Goal: Information Seeking & Learning: Check status

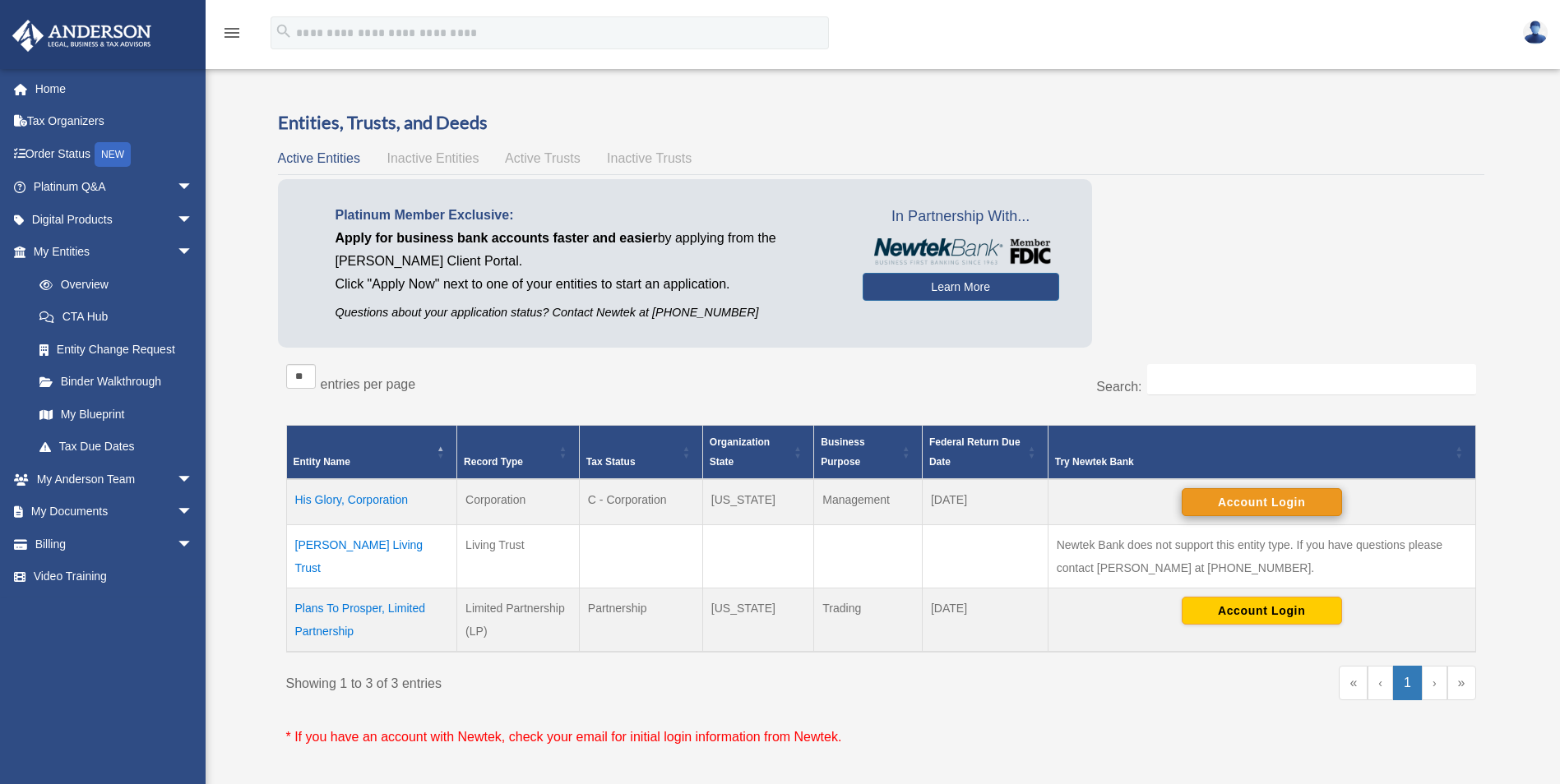
click at [1250, 507] on button "Account Login" at bounding box center [1262, 502] width 160 height 28
click at [1241, 615] on button "Account Login" at bounding box center [1262, 610] width 160 height 28
click at [177, 186] on span "arrow_drop_down" at bounding box center [193, 188] width 33 height 33
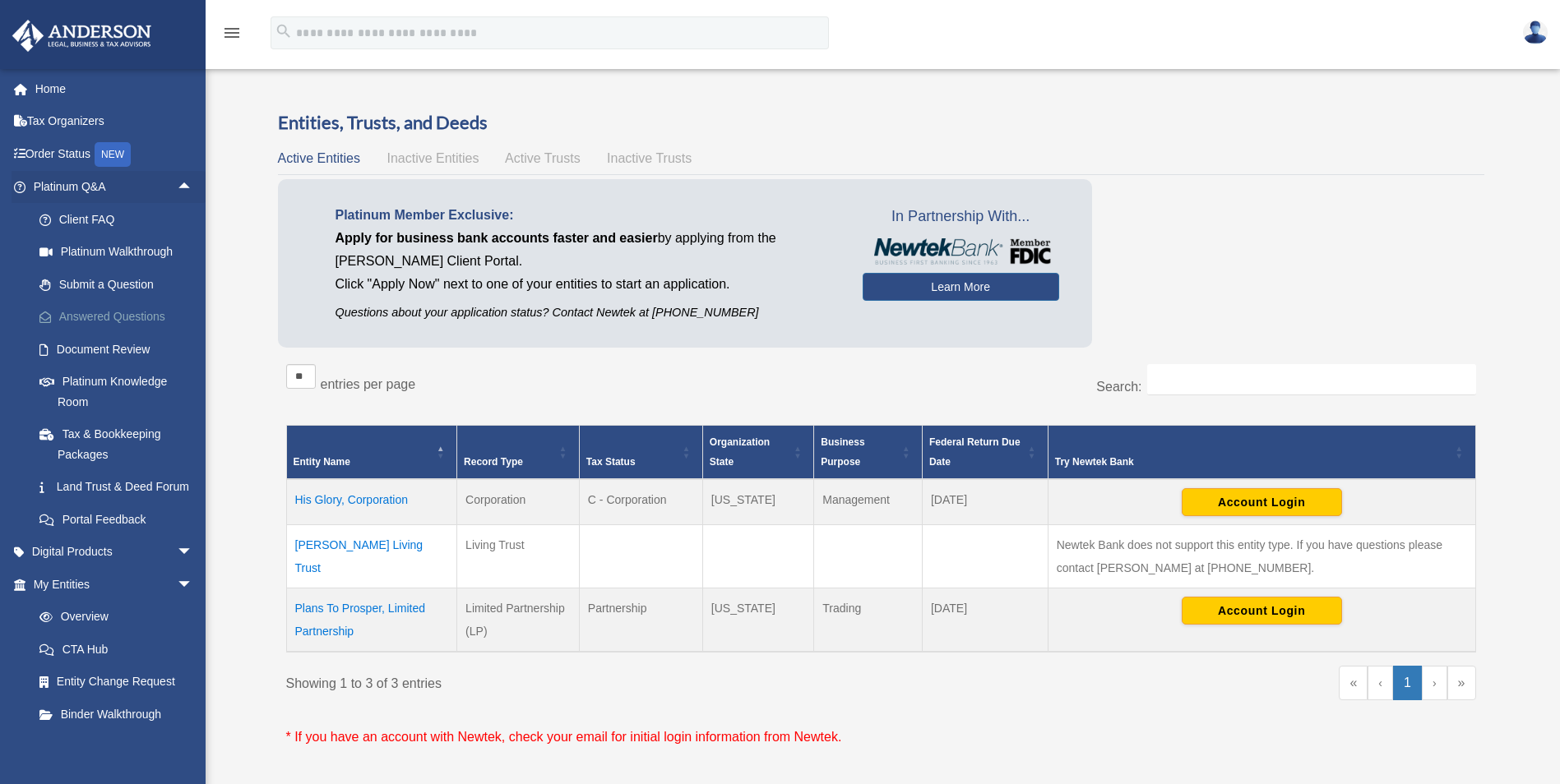
click at [112, 315] on link "Answered Questions" at bounding box center [120, 316] width 195 height 33
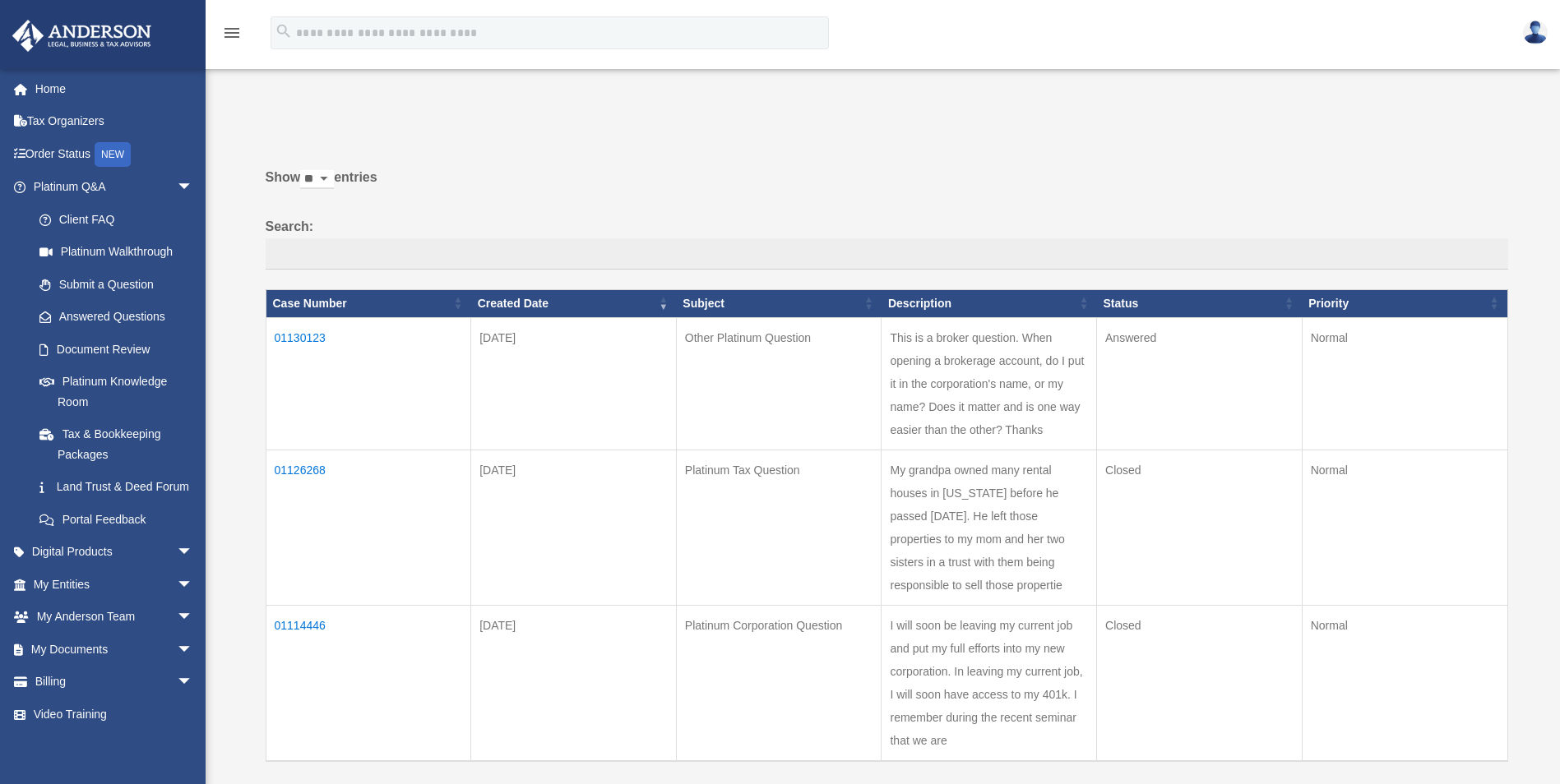
click at [300, 339] on td "01130123" at bounding box center [368, 383] width 205 height 133
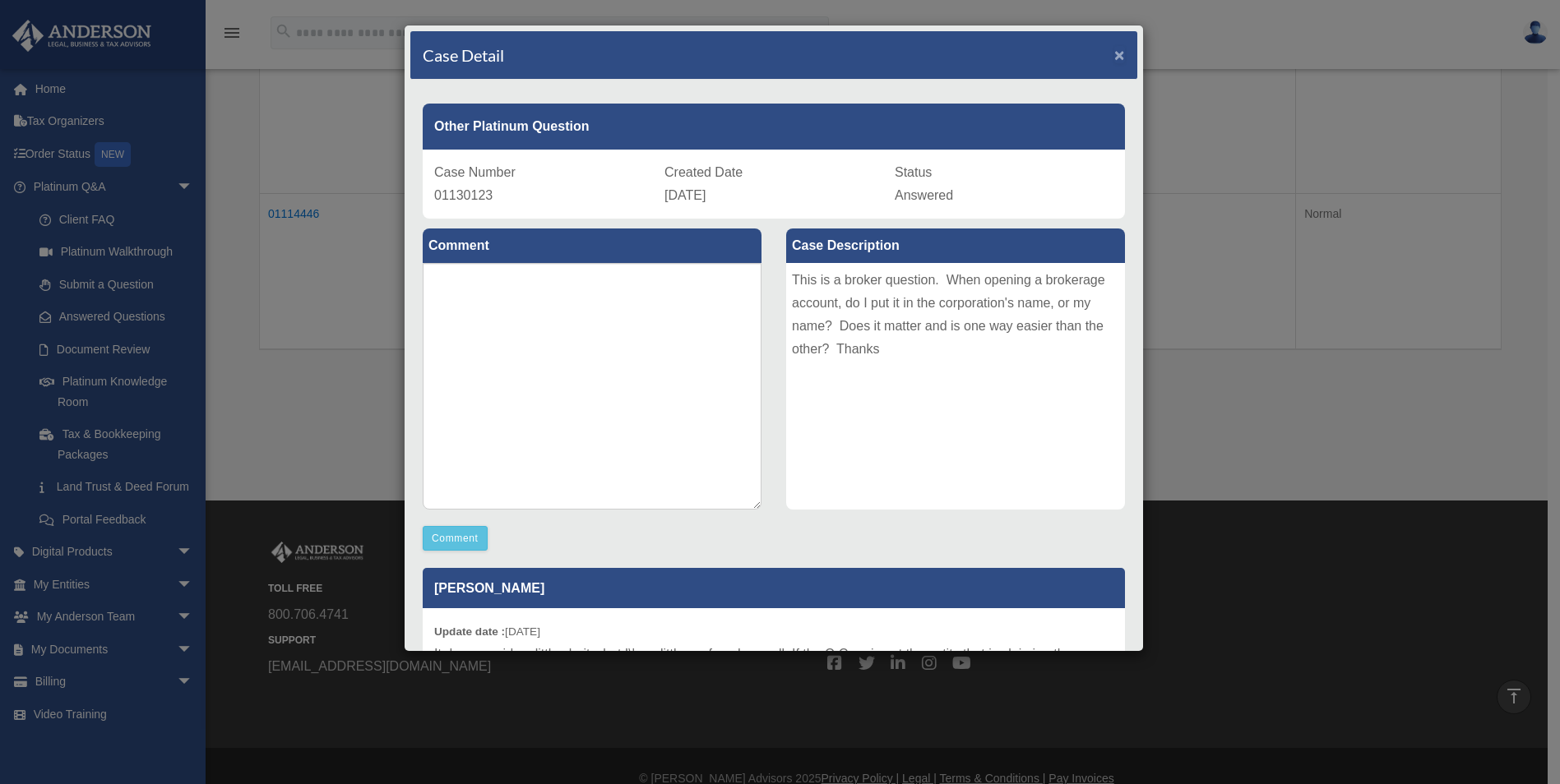
click at [1114, 51] on span "×" at bounding box center [1119, 54] width 11 height 19
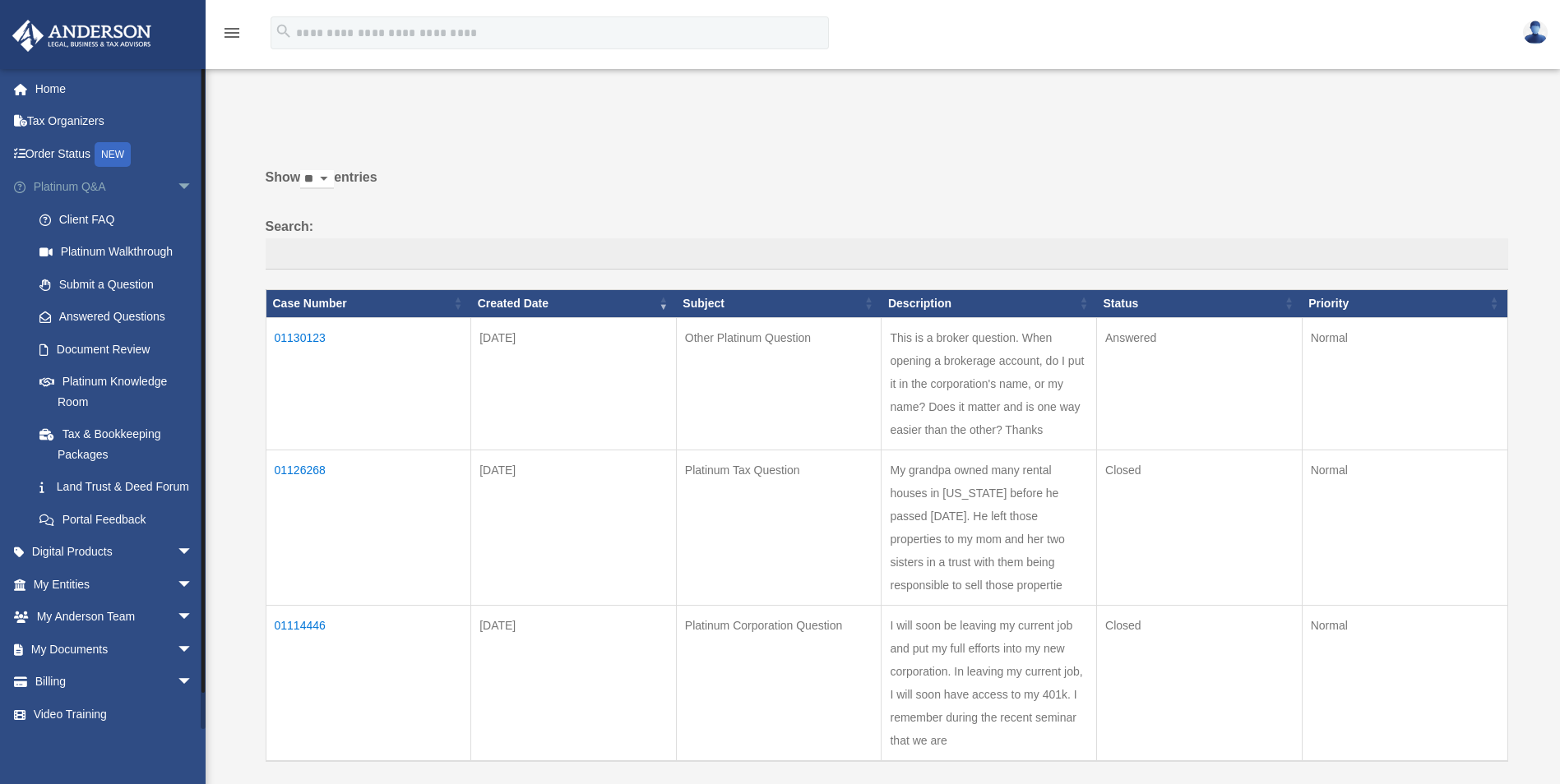
click at [177, 190] on span "arrow_drop_down" at bounding box center [193, 188] width 33 height 33
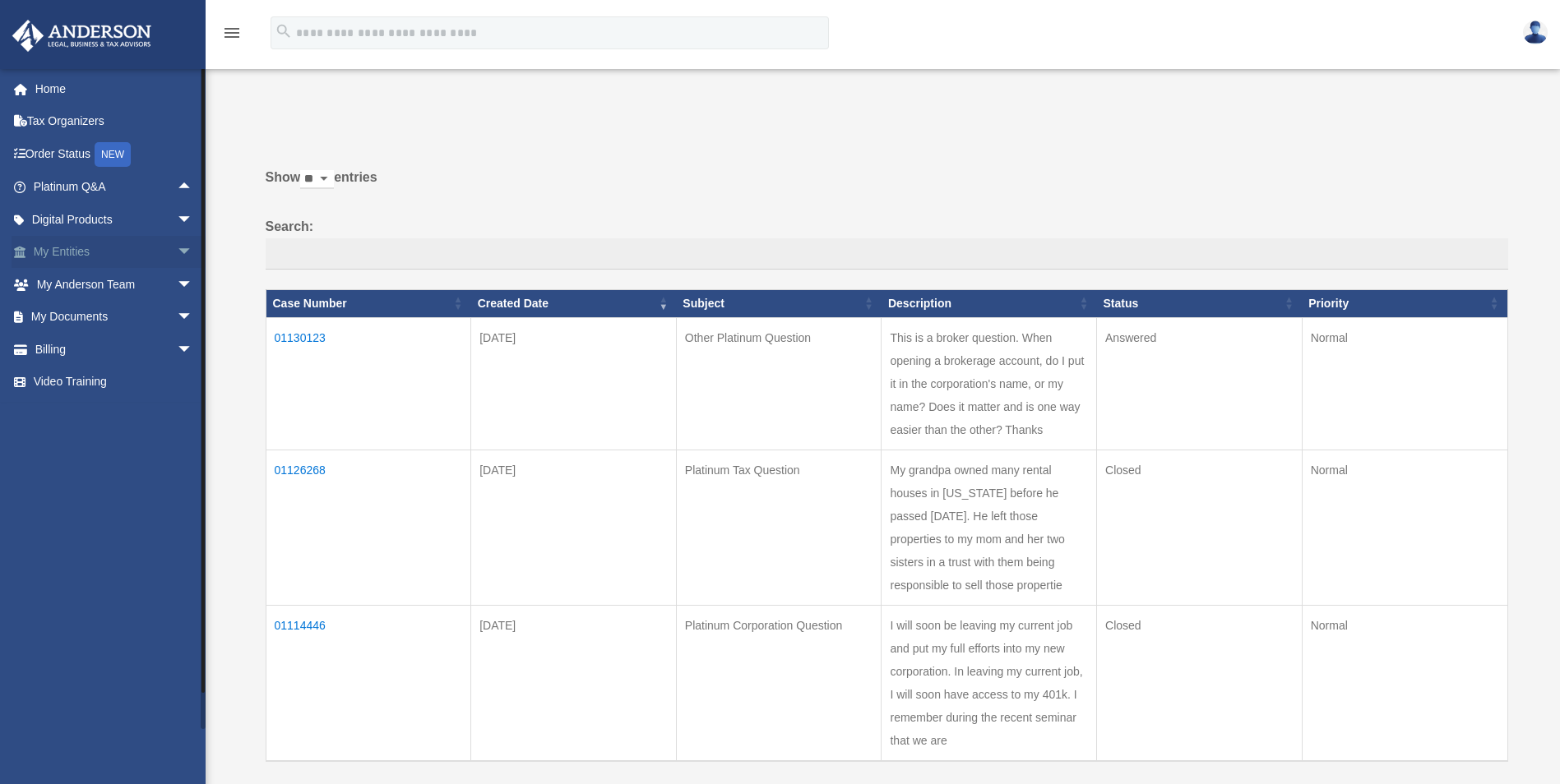
click at [177, 250] on span "arrow_drop_down" at bounding box center [193, 253] width 33 height 33
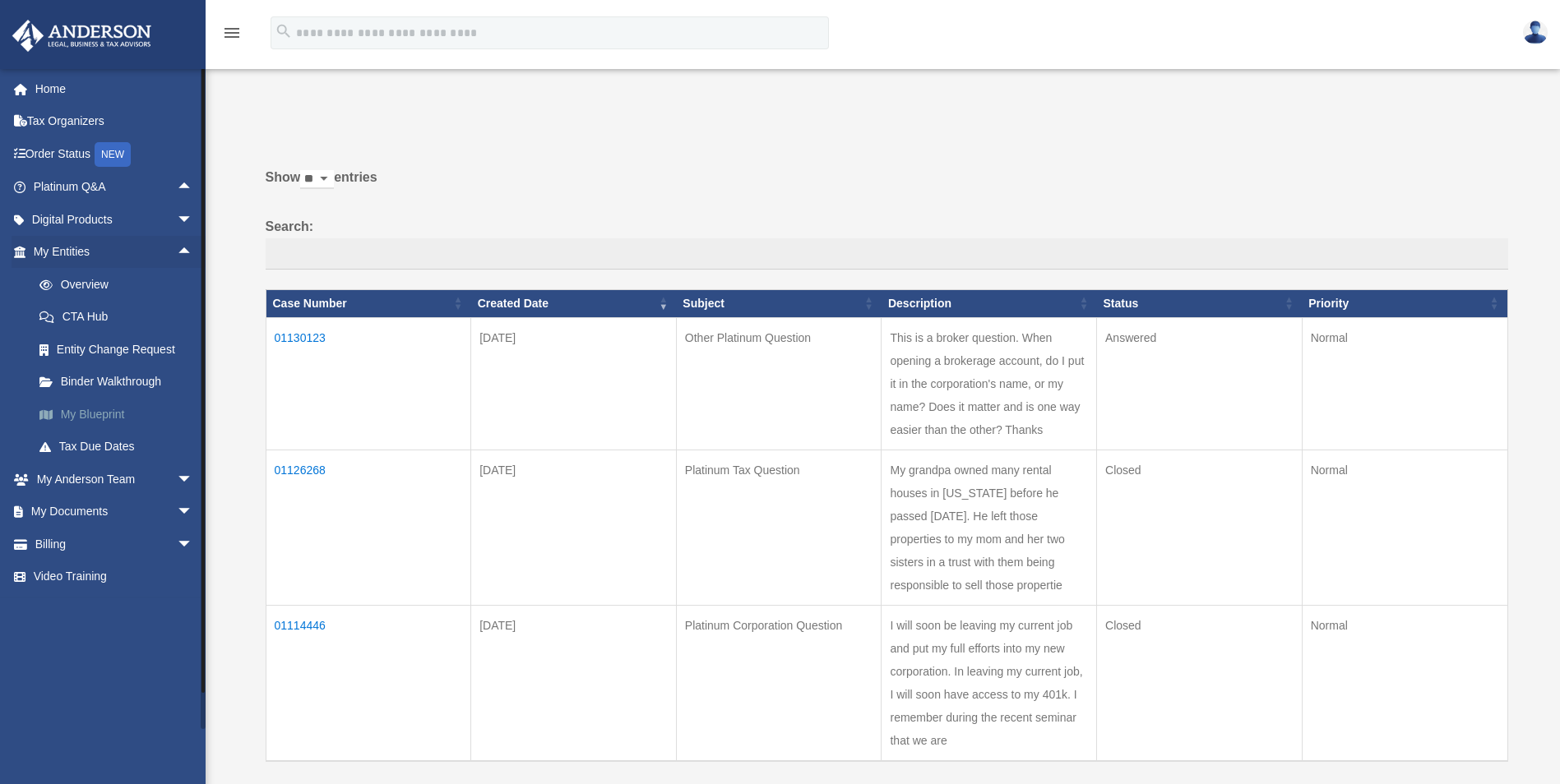
click at [114, 410] on link "My Blueprint" at bounding box center [120, 414] width 195 height 33
